Goal: Task Accomplishment & Management: Use online tool/utility

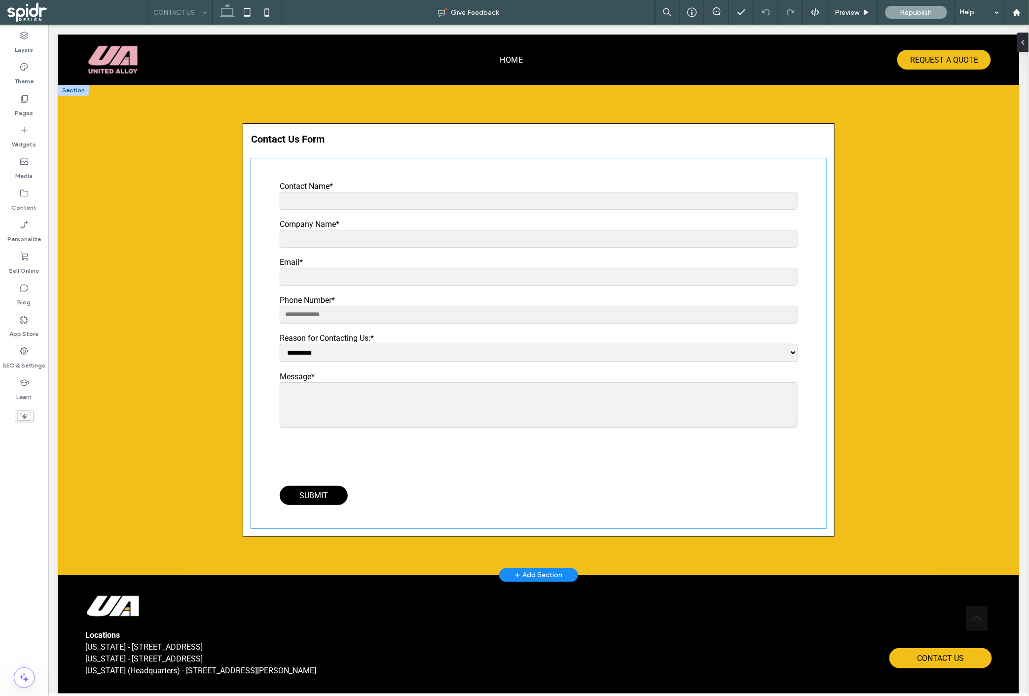
click at [255, 189] on div "**********" at bounding box center [538, 343] width 575 height 324
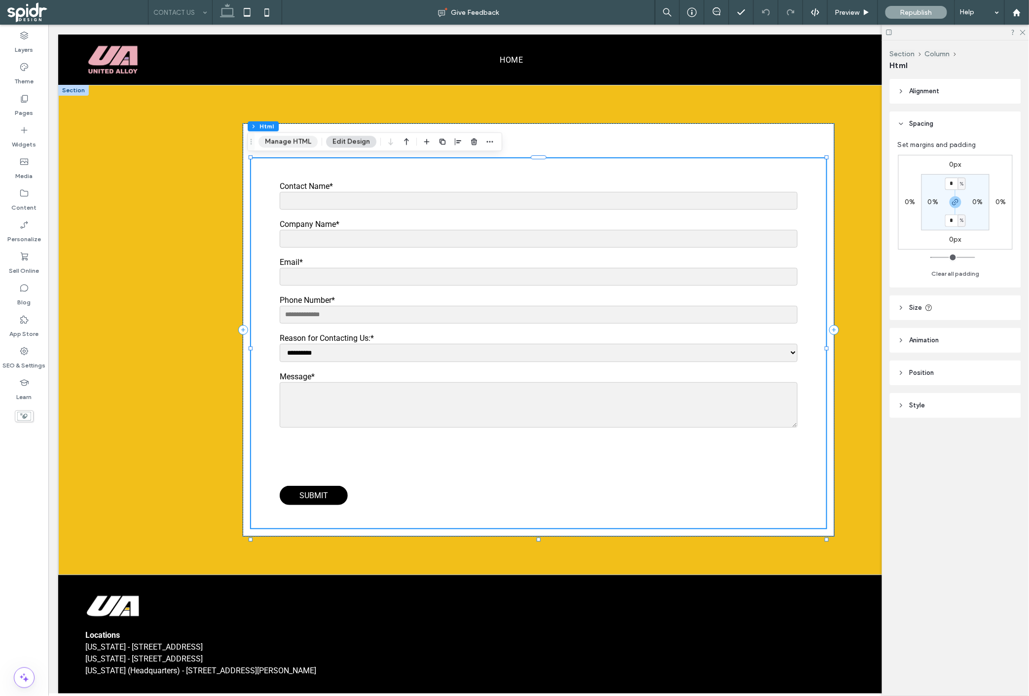
click at [281, 136] on button "Manage HTML" at bounding box center [288, 142] width 59 height 12
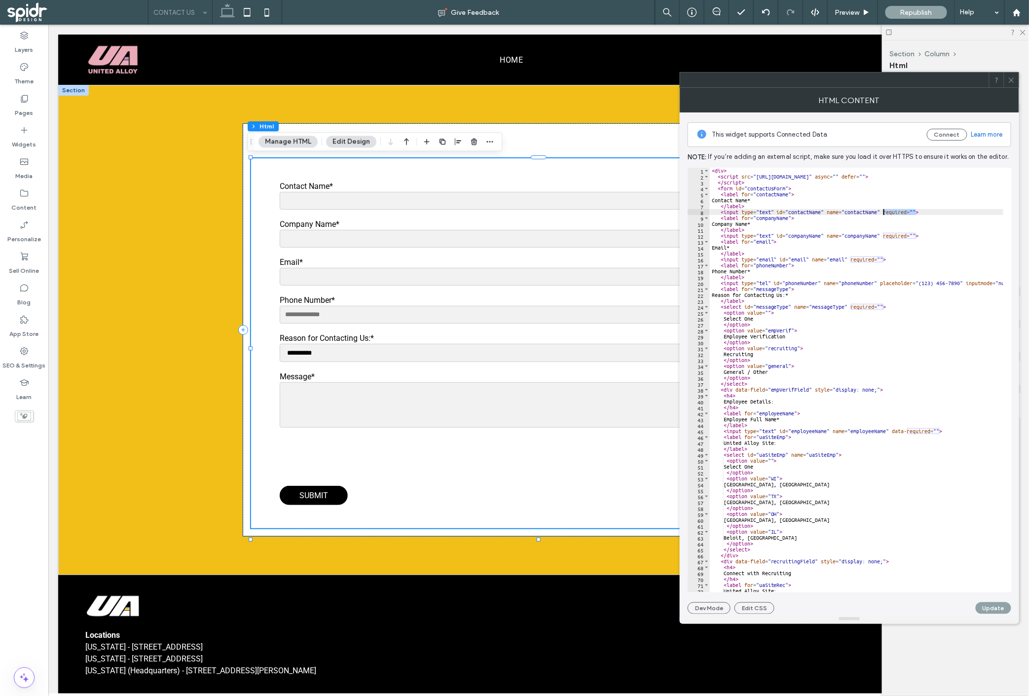
drag, startPoint x: 916, startPoint y: 211, endPoint x: 882, endPoint y: 211, distance: 33.5
click at [882, 211] on div "< div > < script src = "[URL][DOMAIN_NAME]" async = "" defer = "" > </ script >…" at bounding box center [1044, 382] width 669 height 428
click at [769, 227] on div "< div > < script src = "[URL][DOMAIN_NAME]" async = "" defer = "" > </ script >…" at bounding box center [1044, 382] width 669 height 428
click at [769, 224] on div "< div > < script src = "[URL][DOMAIN_NAME]" async = "" defer = "" > </ script >…" at bounding box center [1044, 382] width 669 height 428
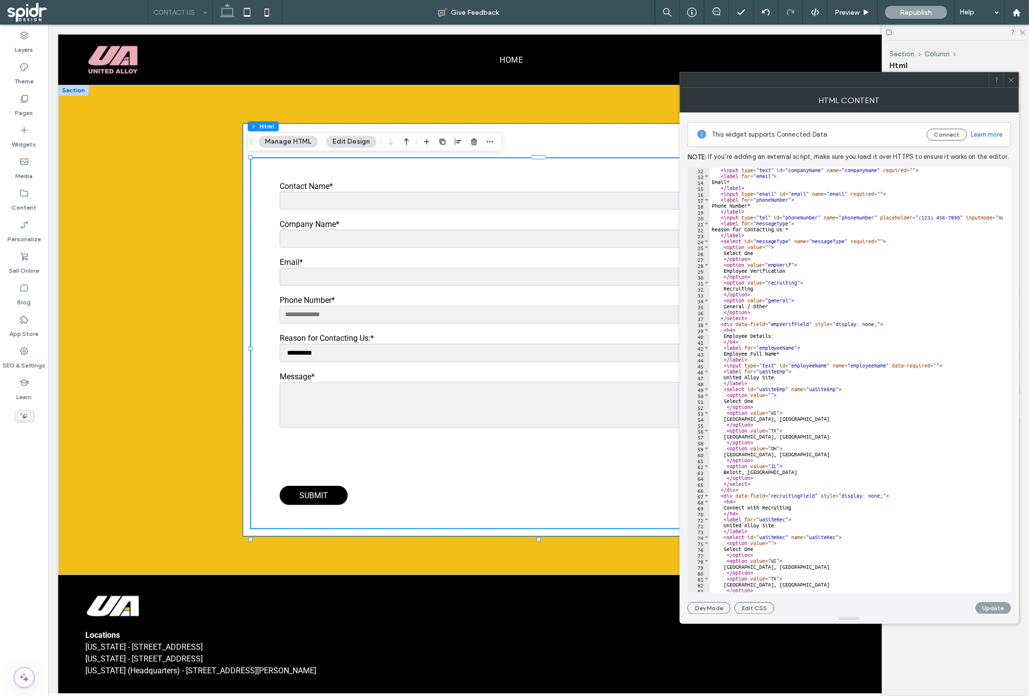
scroll to position [66, 0]
click at [802, 509] on div "< input type = "text" id = "companyName" name = "companyName" required = "" > <…" at bounding box center [1044, 381] width 669 height 428
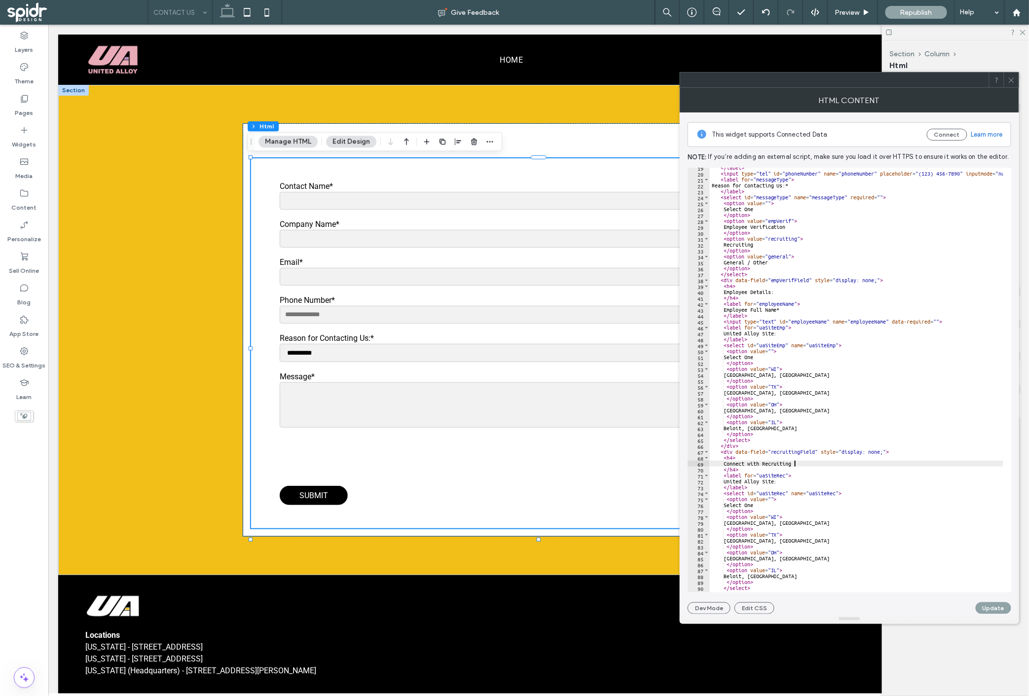
scroll to position [110, 0]
click at [776, 530] on div "</ label > < input type = "tel" id = "phoneNumber" name = "phoneNumber" placeho…" at bounding box center [1044, 379] width 669 height 428
click at [784, 483] on div "</ label > < input type = "tel" id = "phoneNumber" name = "phoneNumber" placeho…" at bounding box center [1044, 379] width 669 height 428
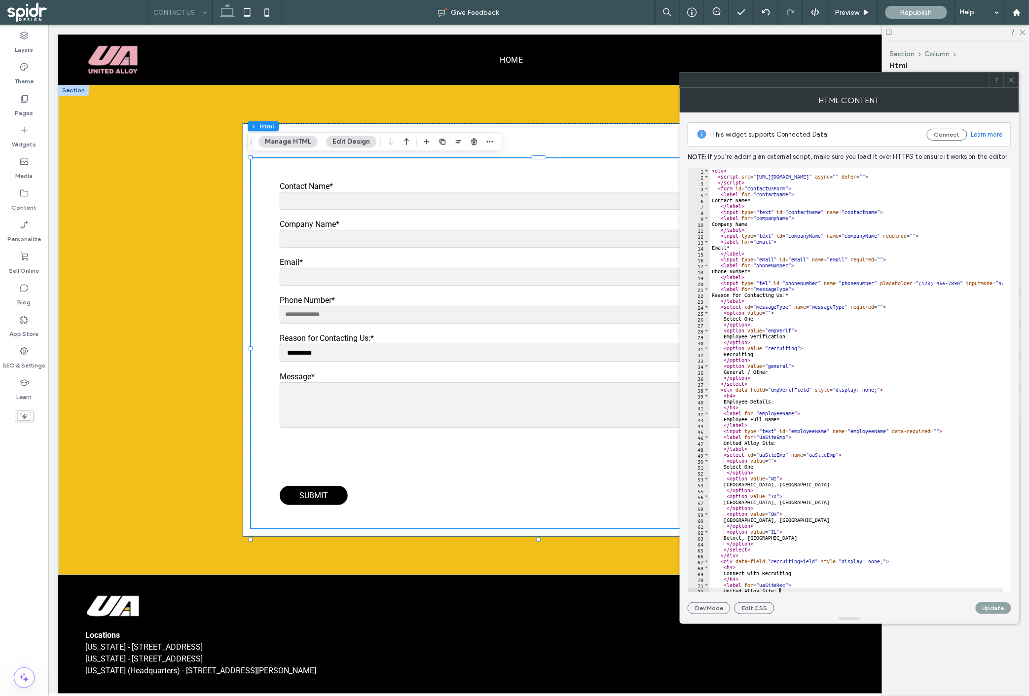
scroll to position [0, 0]
click at [750, 352] on div "< div > < script src = "[URL][DOMAIN_NAME]" async = "" defer = "" > </ script >…" at bounding box center [1044, 382] width 669 height 428
click at [825, 358] on div "< div > < script src = "[URL][DOMAIN_NAME]" async = "" defer = "" > </ script >…" at bounding box center [1044, 382] width 669 height 428
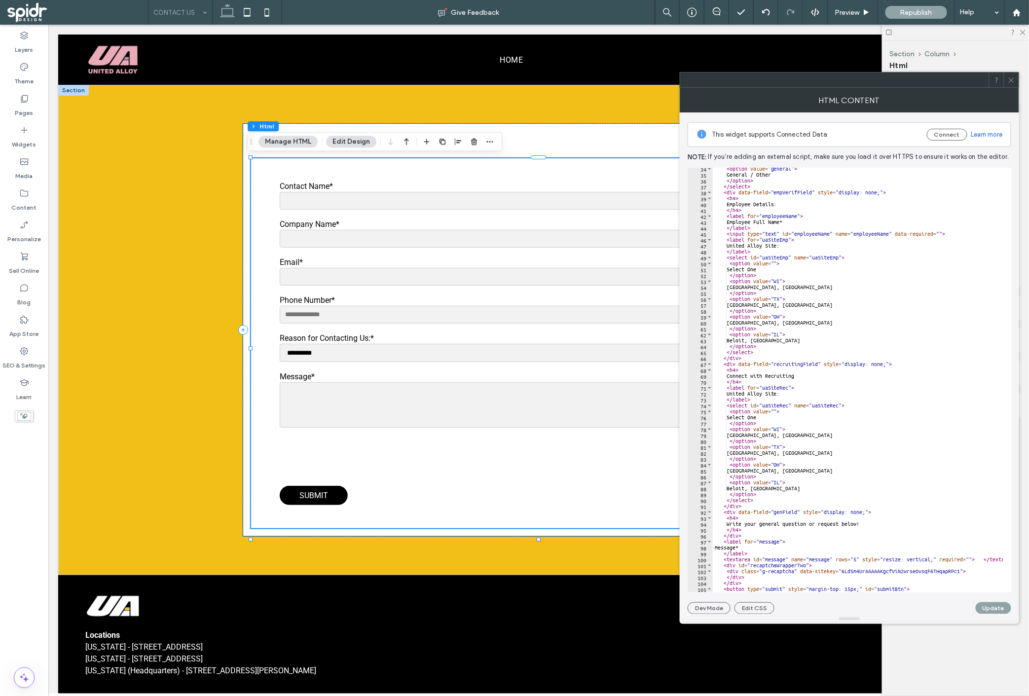
scroll to position [175, 0]
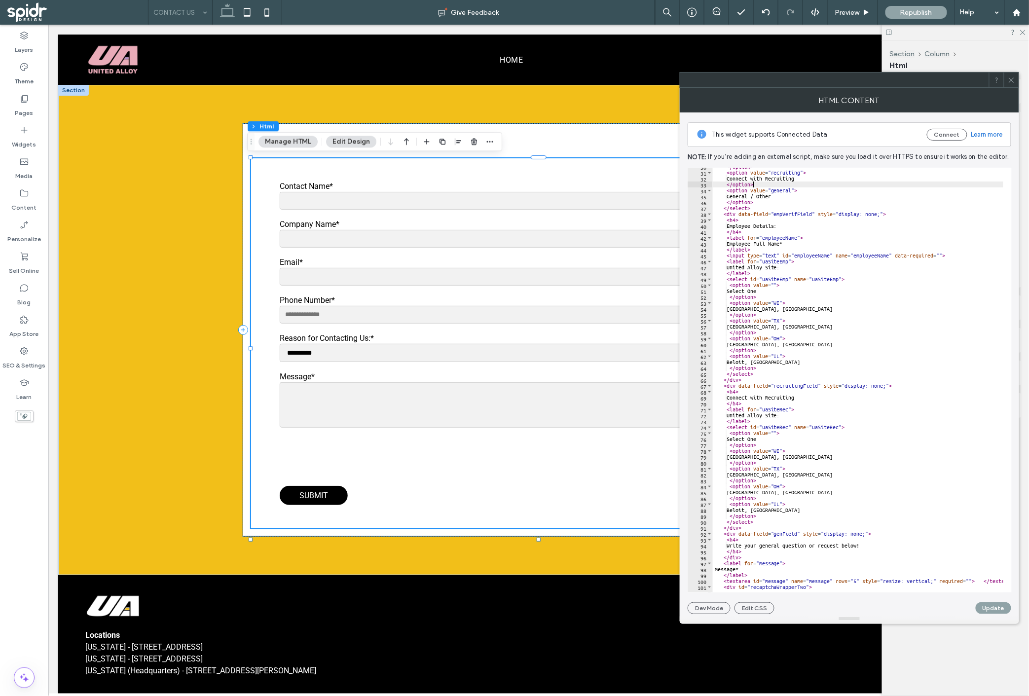
click at [753, 243] on div "</ option > < option value = "recruiting" > Connect with Recruiting </ option >…" at bounding box center [1047, 378] width 669 height 428
click at [767, 513] on div "</ option > < option value = "recruiting" > Connect with Recruiting </ option >…" at bounding box center [1047, 378] width 669 height 428
drag, startPoint x: 759, startPoint y: 517, endPoint x: 717, endPoint y: 505, distance: 43.4
click at [717, 505] on div "</ option > < option value = "recruiting" > Connect with Recruiting </ option >…" at bounding box center [1047, 378] width 669 height 428
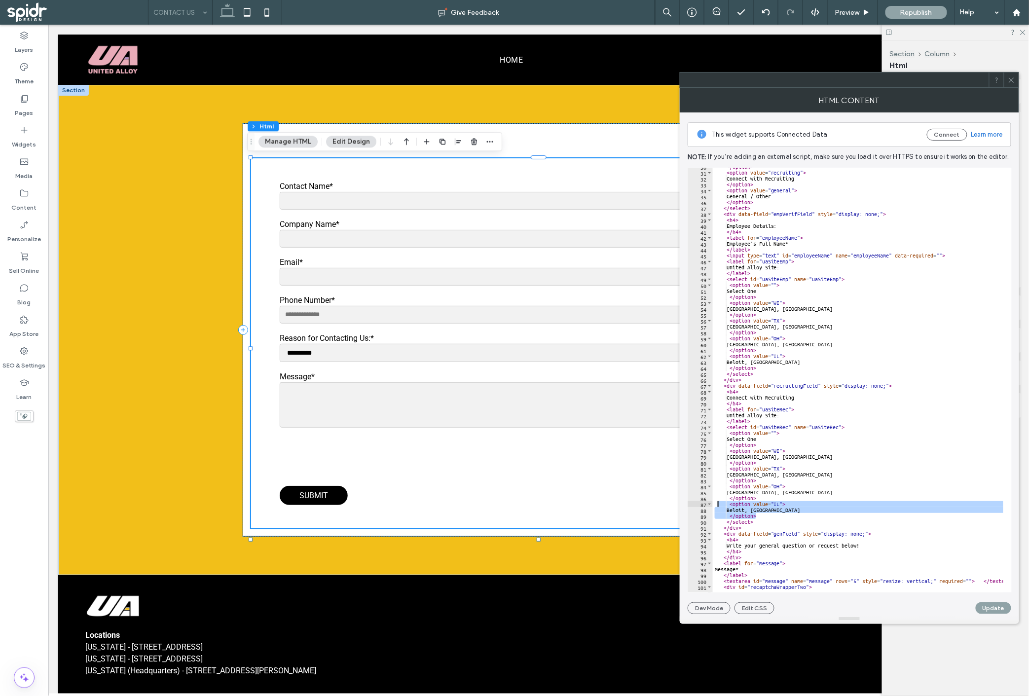
type textarea "**********"
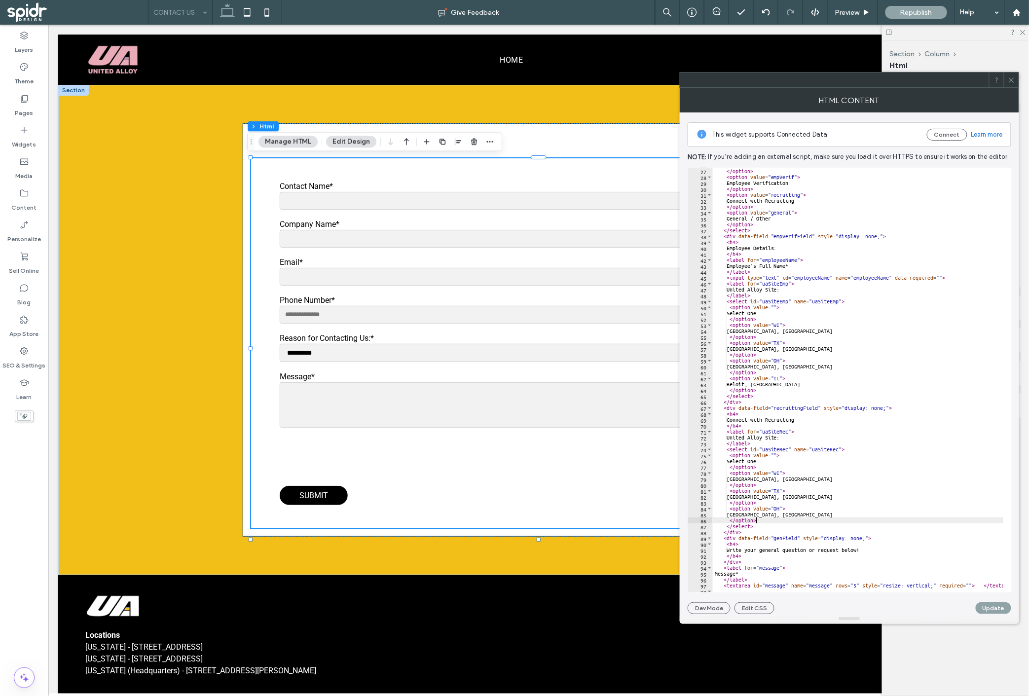
scroll to position [153, 0]
type textarea "*********"
click at [999, 609] on button "Update" at bounding box center [994, 608] width 36 height 12
click at [849, 15] on span "Preview" at bounding box center [847, 12] width 25 height 8
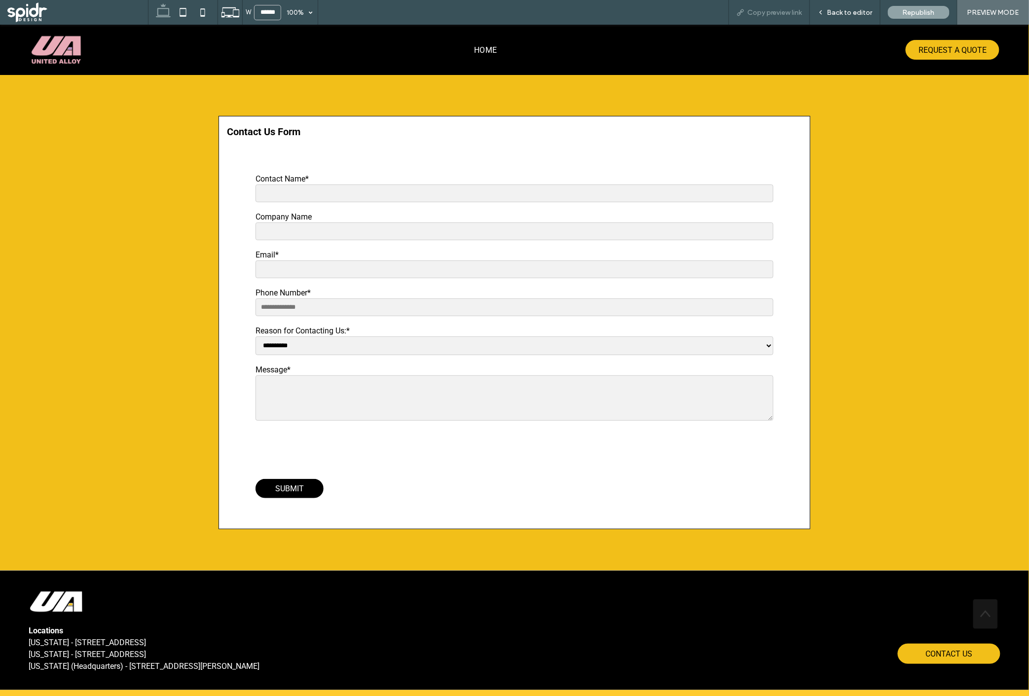
click at [773, 14] on span "Copy preview link" at bounding box center [774, 12] width 55 height 8
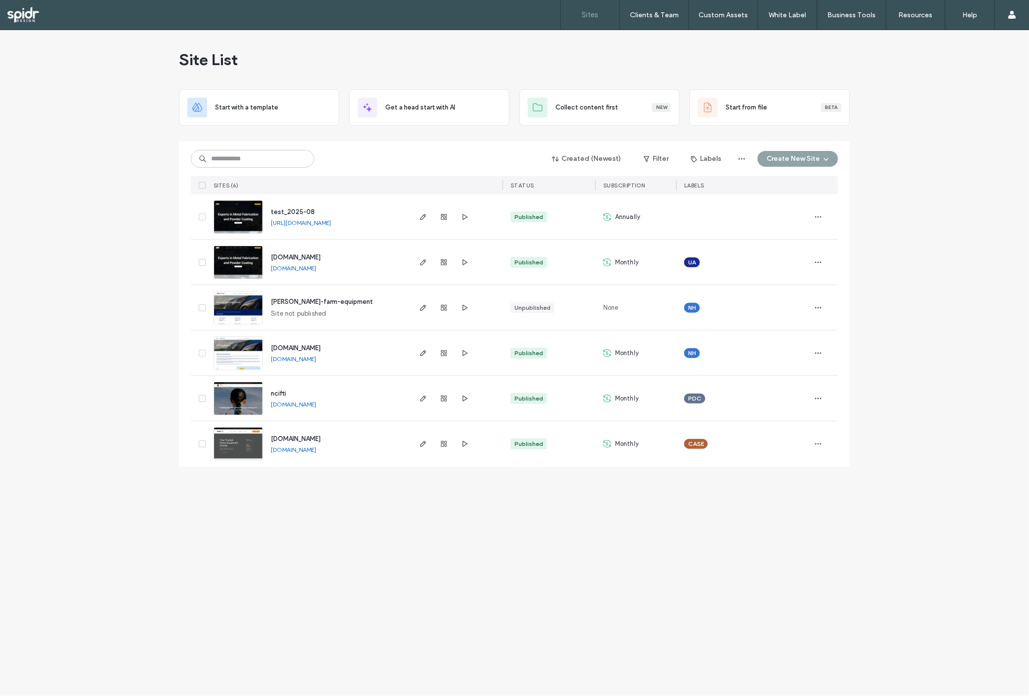
click at [279, 255] on span "www.unitedalloy.com" at bounding box center [296, 257] width 50 height 7
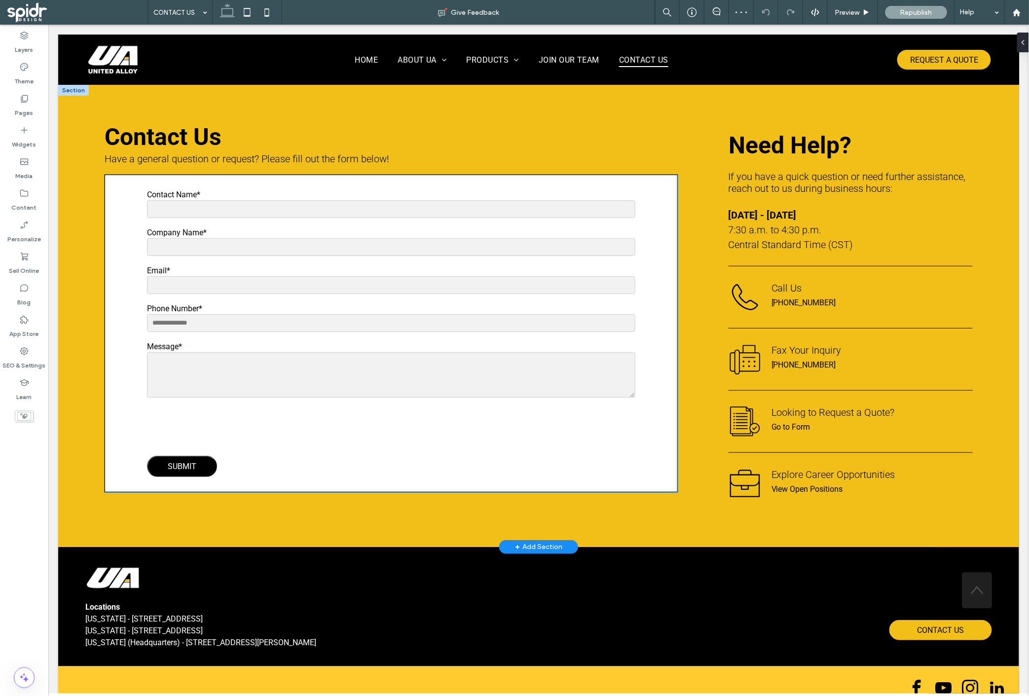
click at [322, 207] on input "Contact Name*" at bounding box center [391, 209] width 488 height 18
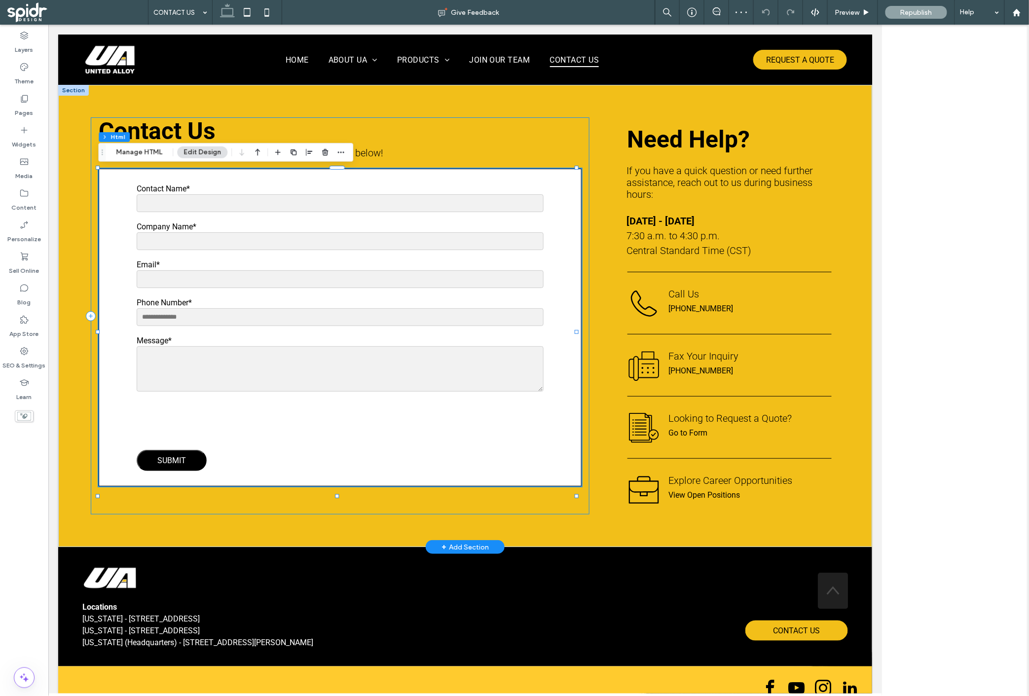
type input "*"
type input "***"
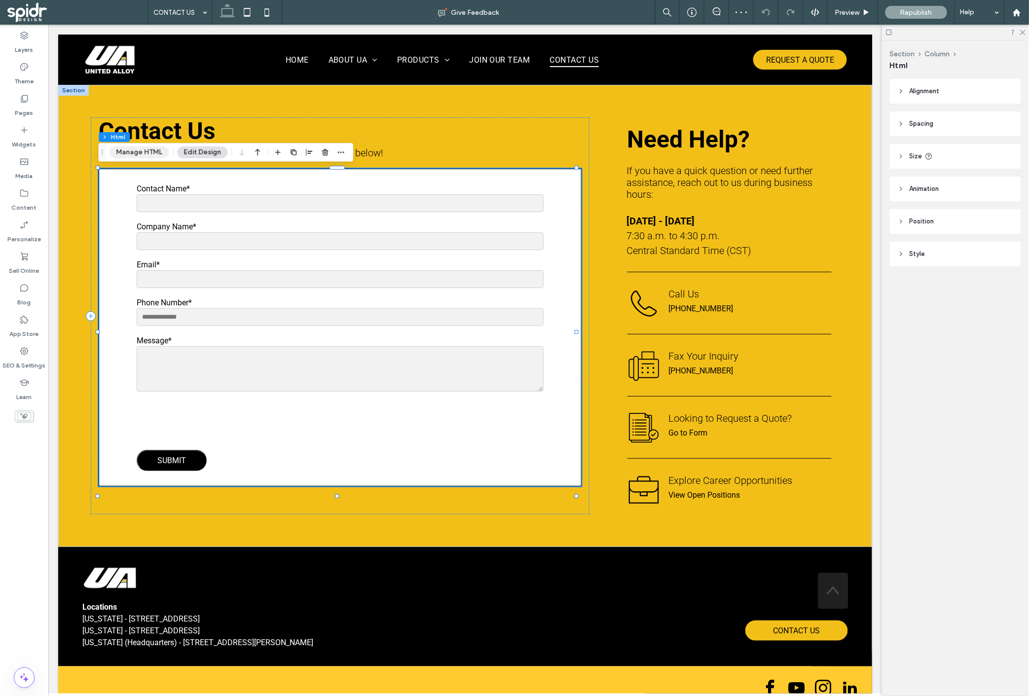
drag, startPoint x: 140, startPoint y: 153, endPoint x: 268, endPoint y: 357, distance: 240.8
click at [140, 153] on button "Manage HTML" at bounding box center [139, 153] width 59 height 12
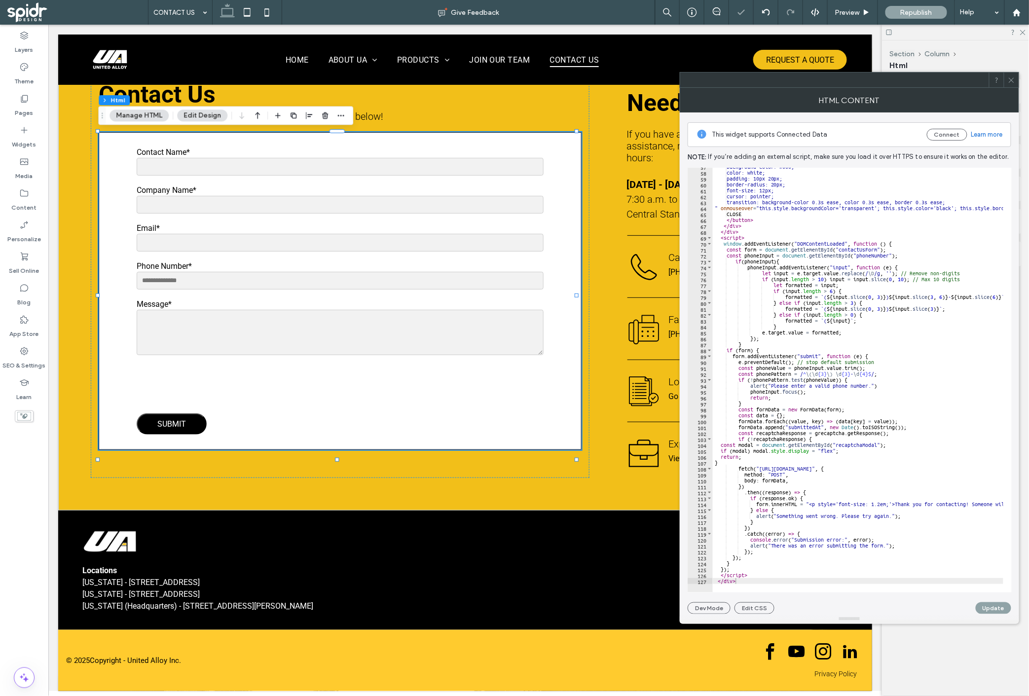
scroll to position [335, 0]
click at [757, 583] on div at bounding box center [1047, 587] width 669 height 11
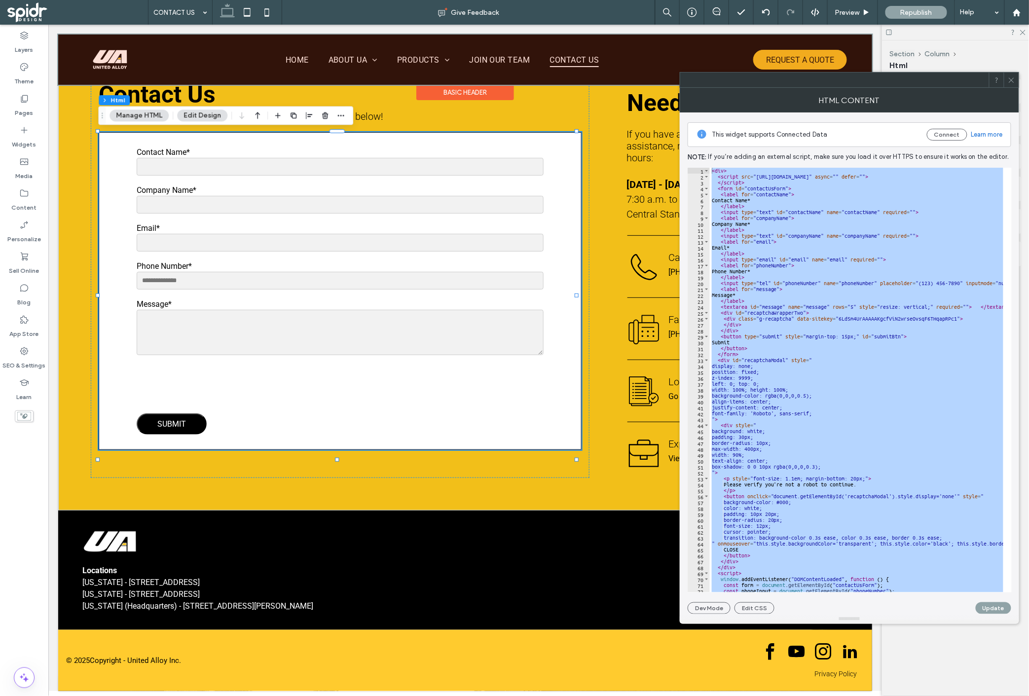
scroll to position [0, 0]
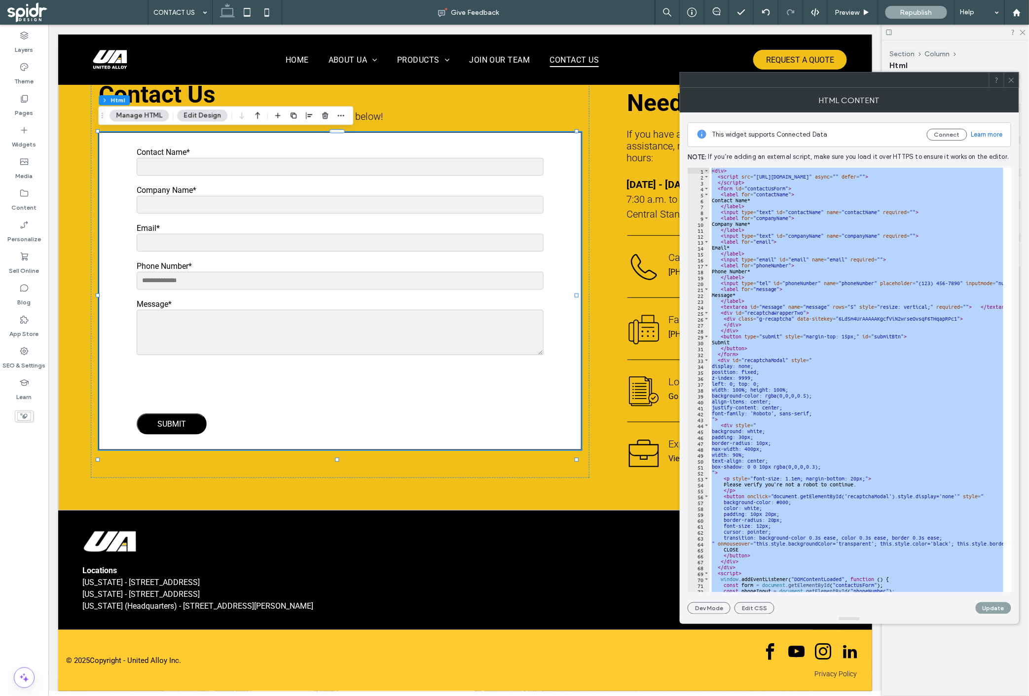
drag, startPoint x: 756, startPoint y: 583, endPoint x: 709, endPoint y: 165, distance: 420.9
click at [709, 165] on div "This widget supports Connected Data Connect Learn more Note: If you’re adding a…" at bounding box center [850, 363] width 324 height 502
click at [933, 333] on div "< div > < script src = "https://www.google.com/recaptcha/api.js" async = "" def…" at bounding box center [857, 380] width 294 height 425
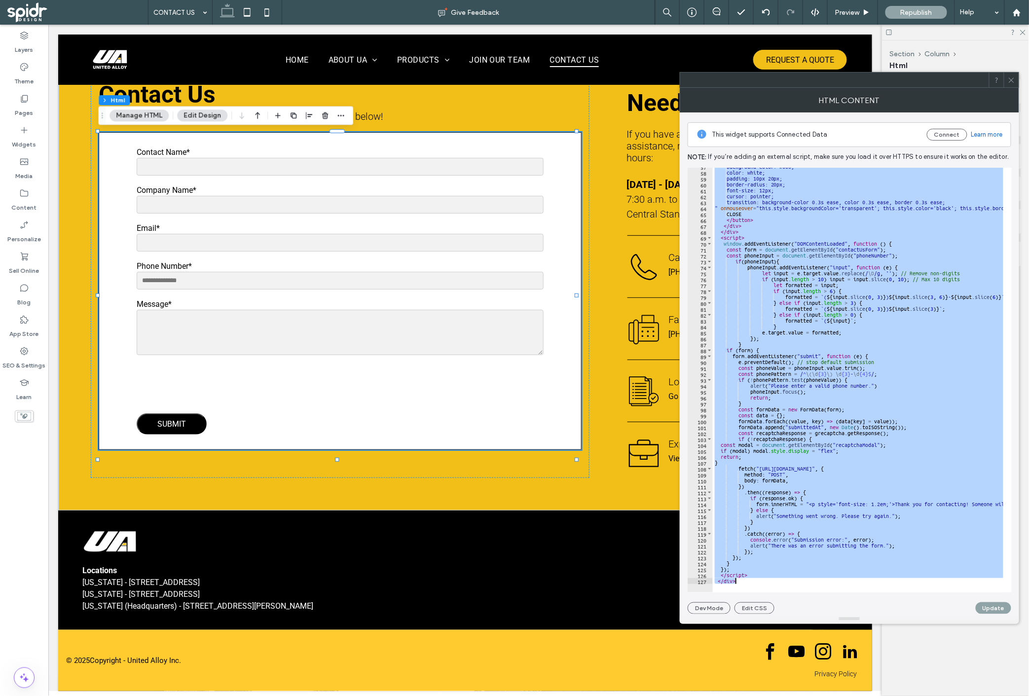
scroll to position [335, 0]
drag, startPoint x: 711, startPoint y: 171, endPoint x: 930, endPoint y: 678, distance: 552.5
click at [930, 678] on body ".wqwq-1{fill:#231f20;} .cls-1q, .cls-2q { fill-rule: evenodd; } .cls-2q { fill:…" at bounding box center [514, 348] width 1029 height 696
type textarea "********* *******"
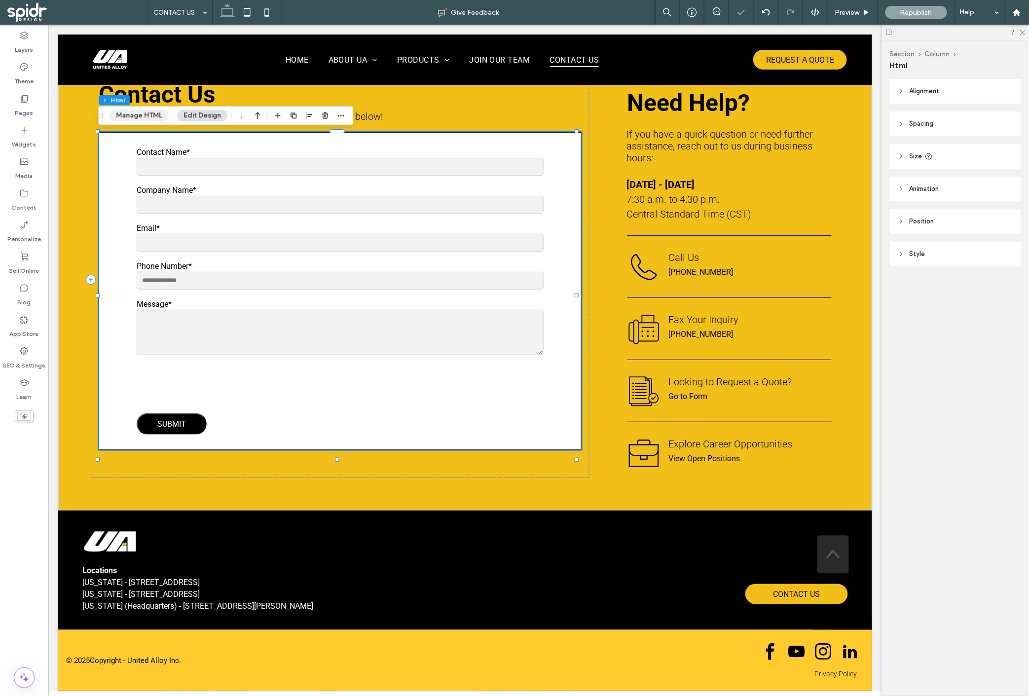
click at [135, 117] on button "Manage HTML" at bounding box center [139, 116] width 59 height 12
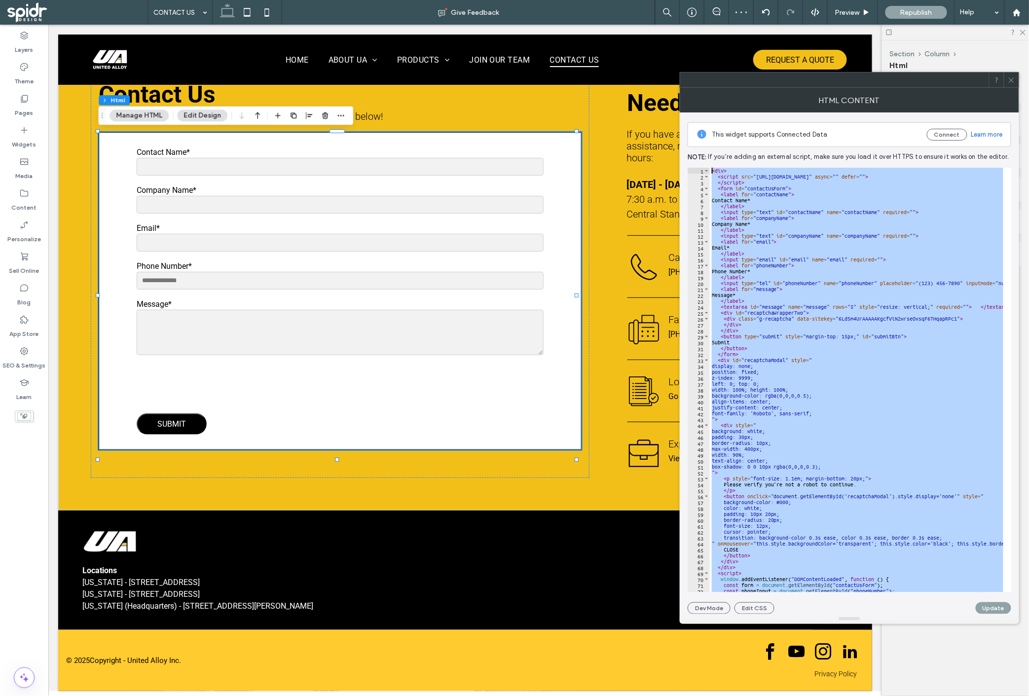
scroll to position [0, 0]
drag, startPoint x: 739, startPoint y: 575, endPoint x: 704, endPoint y: 170, distance: 406.5
click at [704, 170] on div "****** 1 2 3 4 5 6 7 8 9 10 11 12 13 14 15 16 17 18 19 20 21 22 23 24 25 26 27 …" at bounding box center [850, 380] width 324 height 425
type textarea "**********"
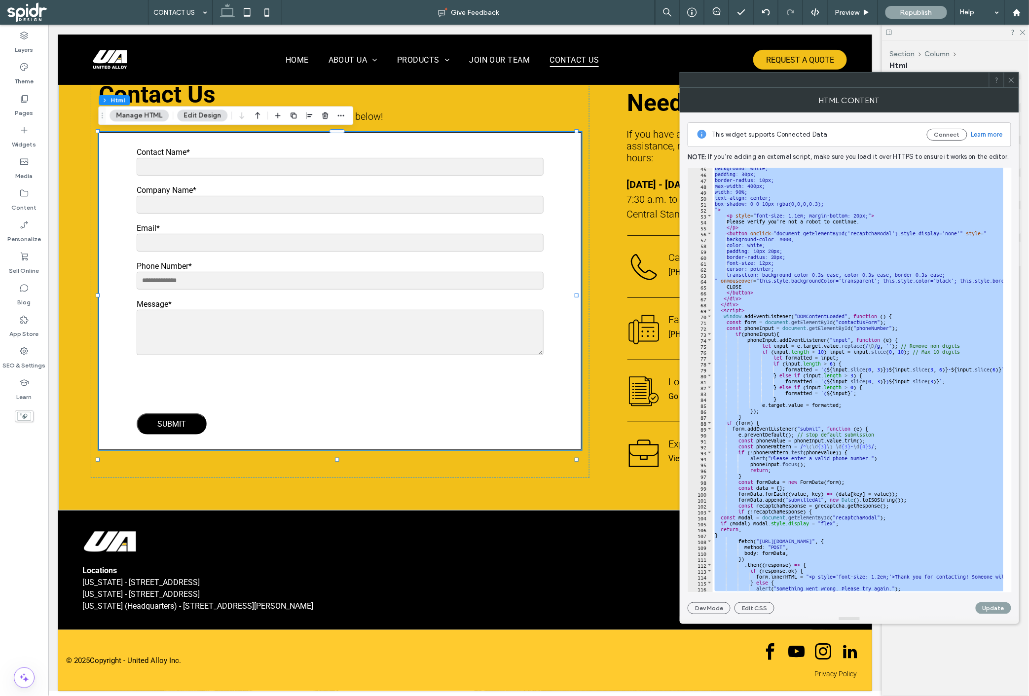
scroll to position [335, 0]
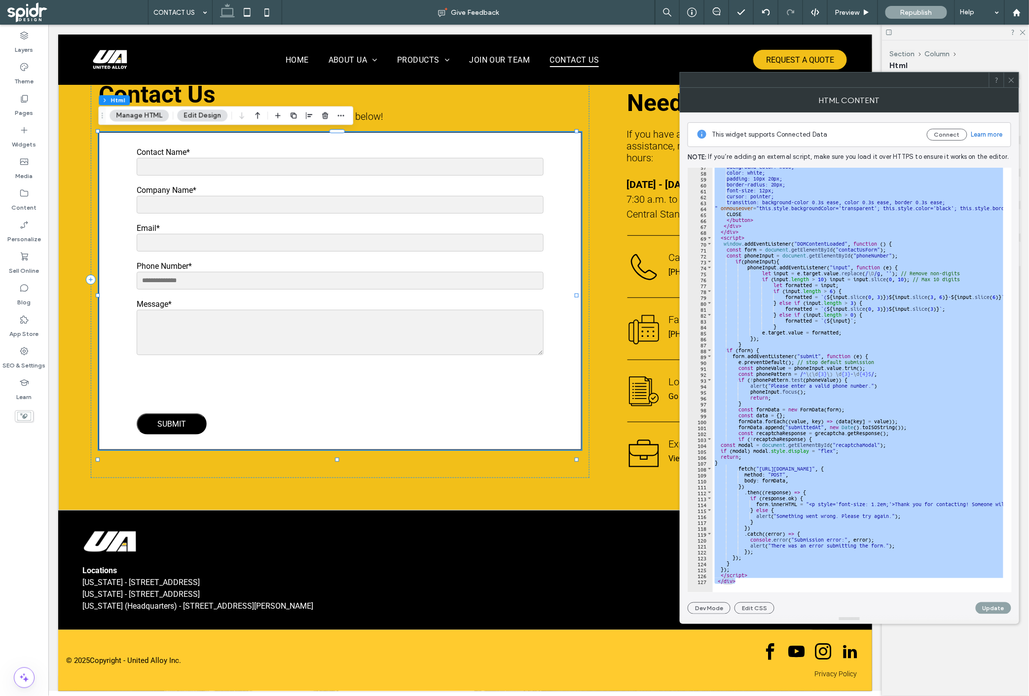
click at [1010, 86] on span at bounding box center [1011, 80] width 7 height 15
